Goal: Task Accomplishment & Management: Use online tool/utility

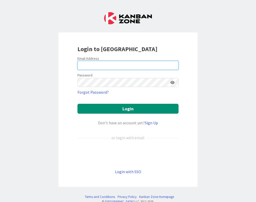
click at [122, 65] on input "email" at bounding box center [127, 65] width 101 height 9
type input "[PERSON_NAME][EMAIL_ADDRESS][DOMAIN_NAME]"
click at [77, 104] on button "Login" at bounding box center [127, 109] width 101 height 10
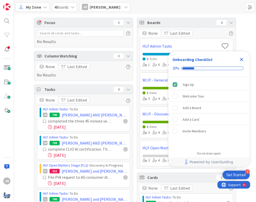
click at [241, 62] on icon "Close Checklist" at bounding box center [241, 60] width 6 height 6
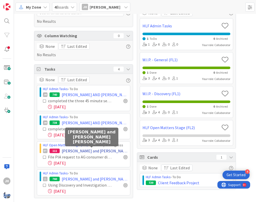
click at [95, 152] on span "[PERSON_NAME] and [PERSON_NAME] [PERSON_NAME]" at bounding box center [95, 151] width 66 height 6
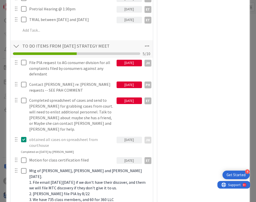
scroll to position [214, 0]
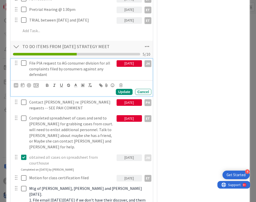
click at [25, 64] on icon at bounding box center [25, 63] width 8 height 6
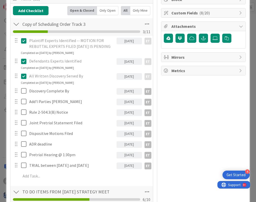
scroll to position [0, 0]
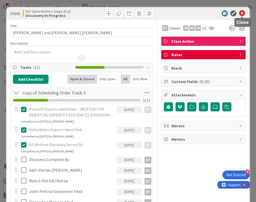
click at [241, 12] on icon at bounding box center [242, 13] width 6 height 6
